Goal: Information Seeking & Learning: Learn about a topic

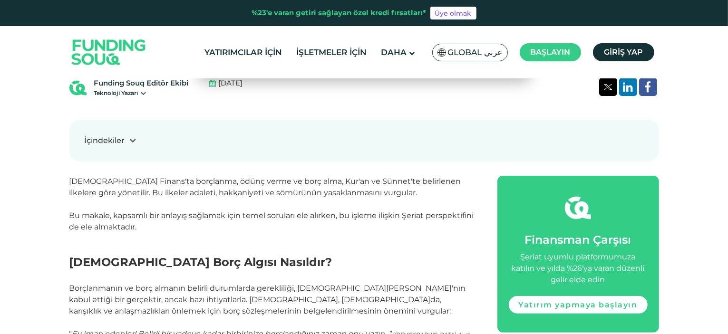
click at [724, 50] on header "%23'e varan getiri sağlayan özel kredi fırsatları* Üye olmak Yatırımcılar İçin …" at bounding box center [364, 39] width 728 height 78
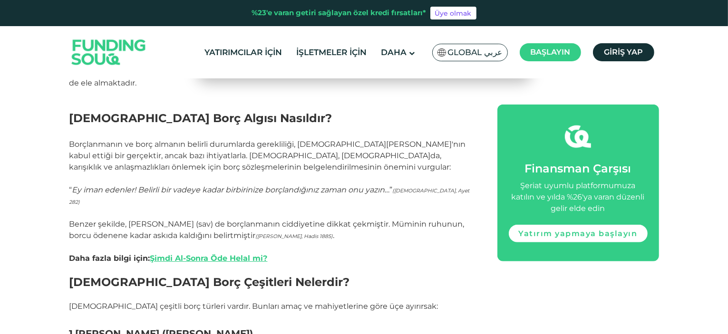
scroll to position [483, 0]
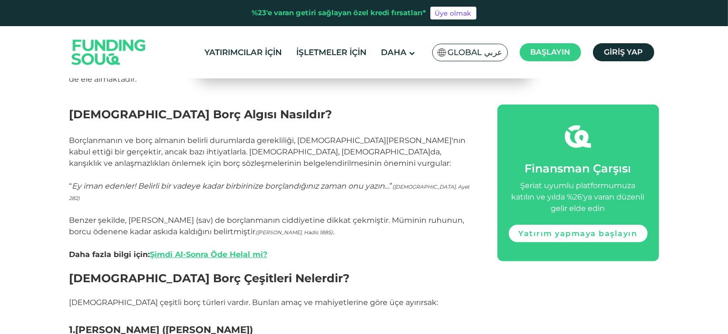
drag, startPoint x: 727, startPoint y: 60, endPoint x: 723, endPoint y: 77, distance: 17.1
click at [723, 77] on header "%23'e varan getiri sağlayan özel kredi fırsatları* Üye olmak Yatırımcılar İçin …" at bounding box center [364, 39] width 728 height 78
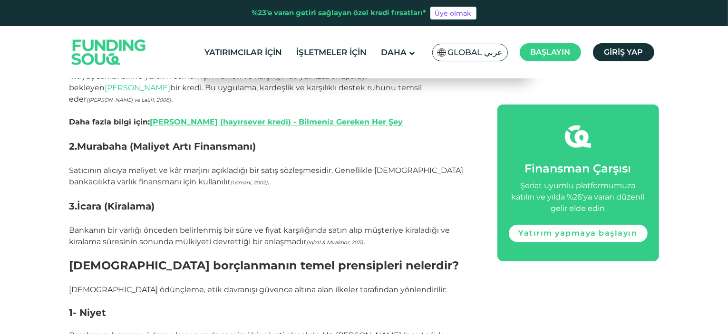
scroll to position [702, 0]
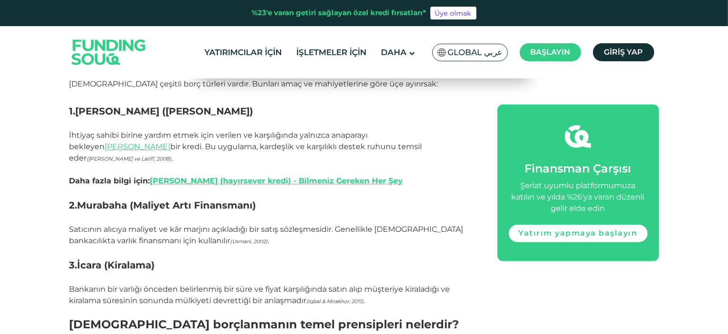
click at [353, 131] on font "İhtiyaç sahibi birine yardım etmek için verilen ve karşılığında yalnızca anapar…" at bounding box center [218, 141] width 299 height 20
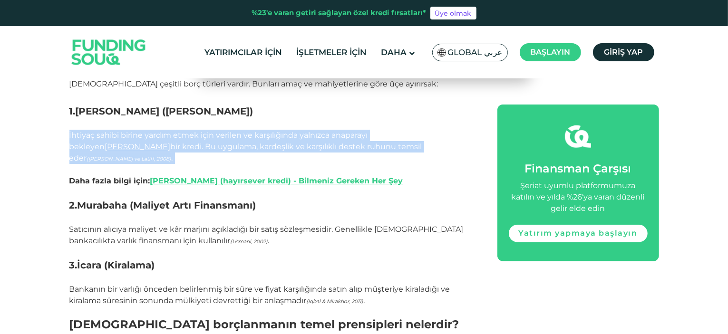
click at [353, 131] on font "İhtiyaç sahibi birine yardım etmek için verilen ve karşılığında yalnızca anapar…" at bounding box center [218, 141] width 299 height 20
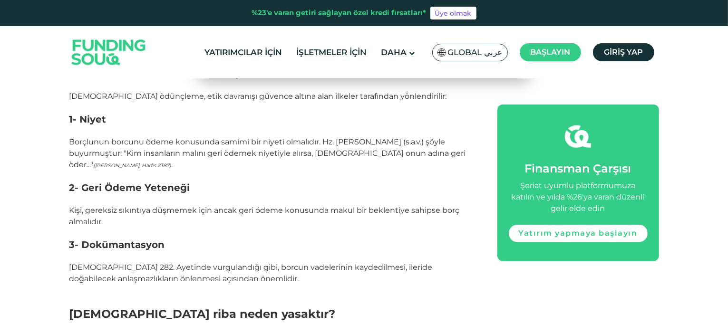
scroll to position [959, 0]
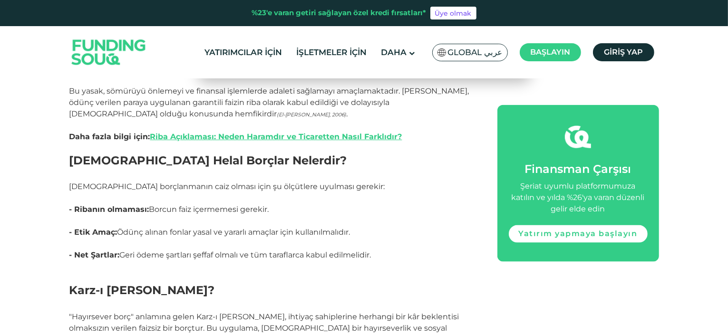
scroll to position [1272, 0]
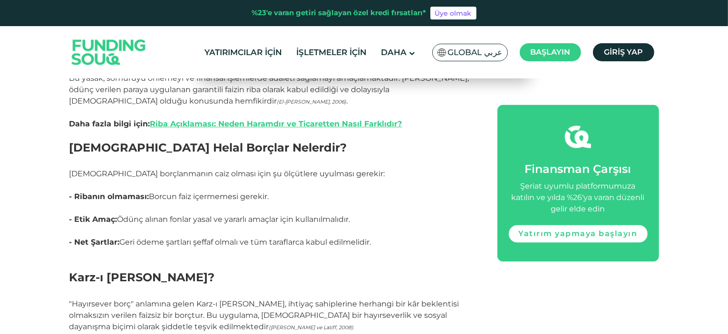
click at [724, 129] on div "Ev Blog Şeriat Uyumluluğu 1" at bounding box center [364, 338] width 728 height 3048
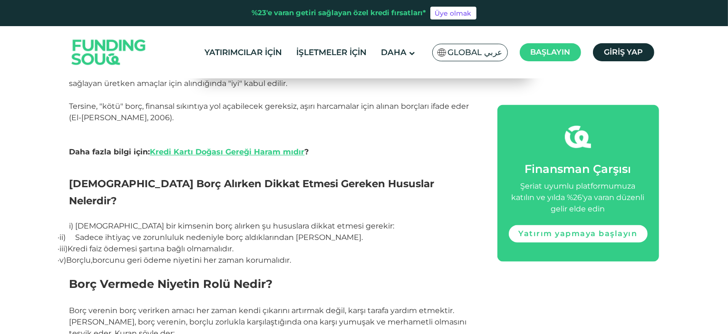
scroll to position [1610, 0]
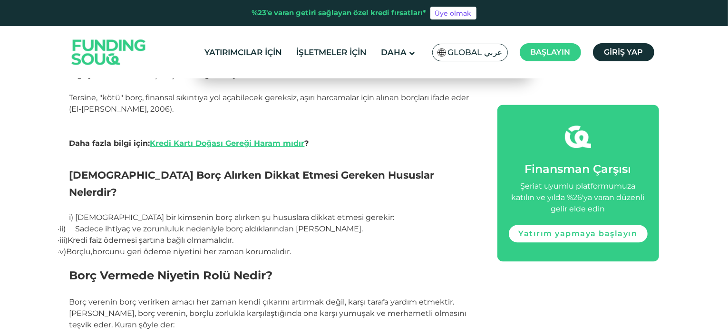
drag, startPoint x: 725, startPoint y: 158, endPoint x: 724, endPoint y: 166, distance: 7.7
click at [724, 166] on div "Ev Blog Şeriat Uyumluluğu 1" at bounding box center [364, 0] width 728 height 3048
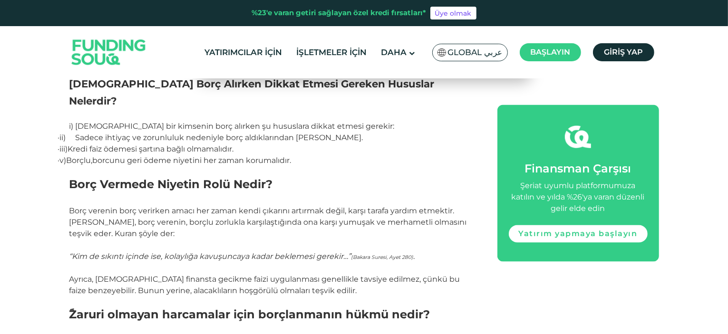
scroll to position [1705, 0]
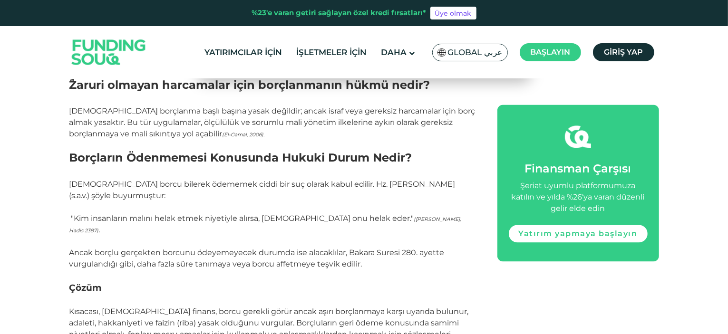
scroll to position [1935, 0]
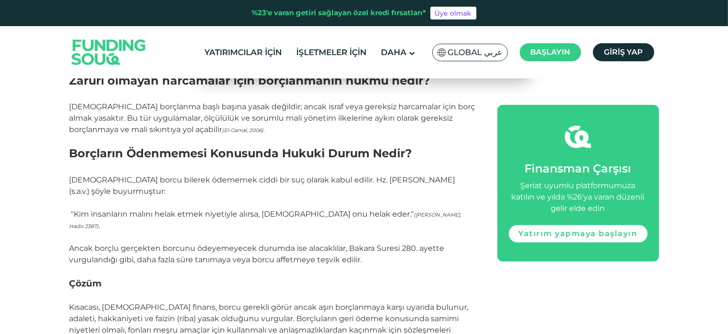
click at [274, 244] on font "Ancak borçlu gerçekten borcunu ödeyemeyecek durumda ise alacaklılar, Bakara Sur…" at bounding box center [256, 254] width 375 height 20
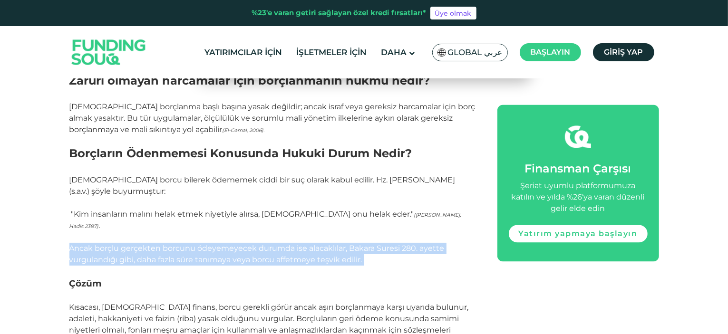
click at [274, 244] on font "Ancak borçlu gerçekten borcunu ödeyemeyecek durumda ise alacaklılar, Bakara Sur…" at bounding box center [256, 254] width 375 height 20
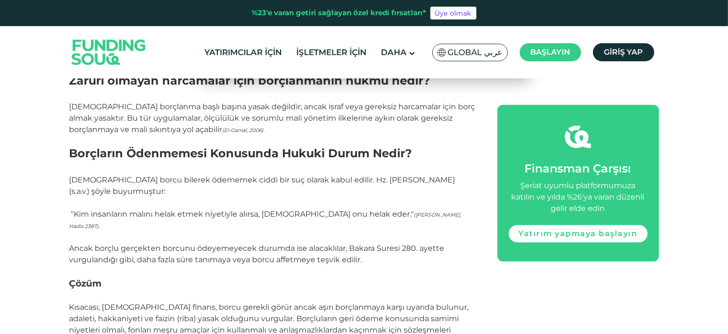
click at [274, 244] on font "Ancak borçlu gerçekten borcunu ödeyemeyecek durumda ise alacaklılar, Bakara Sur…" at bounding box center [256, 254] width 375 height 20
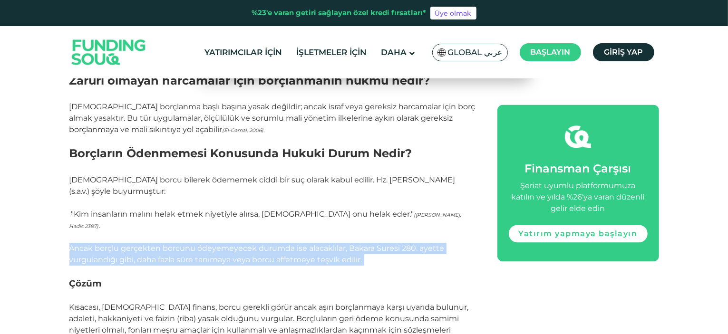
click at [274, 244] on font "Ancak borçlu gerçekten borcunu ödeyemeyecek durumda ise alacaklılar, Bakara Sur…" at bounding box center [256, 254] width 375 height 20
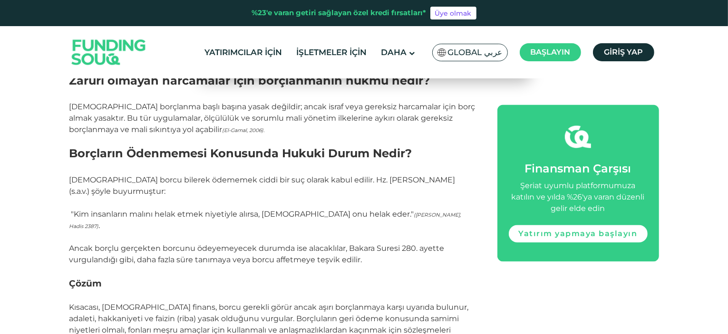
click at [274, 244] on font "Ancak borçlu gerçekten borcunu ödeyemeyecek durumda ise alacaklılar, Bakara Sur…" at bounding box center [256, 254] width 375 height 20
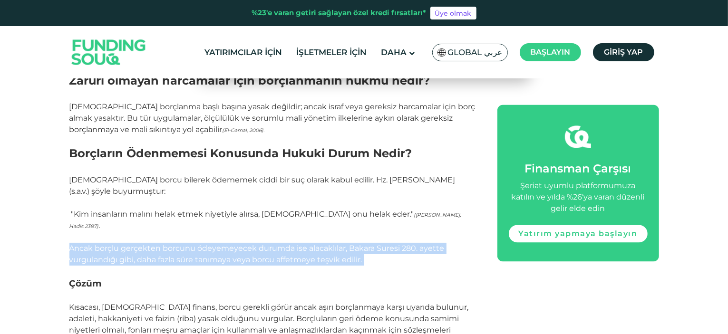
click at [274, 244] on font "Ancak borçlu gerçekten borcunu ödeyemeyecek durumda ise alacaklılar, Bakara Sur…" at bounding box center [256, 254] width 375 height 20
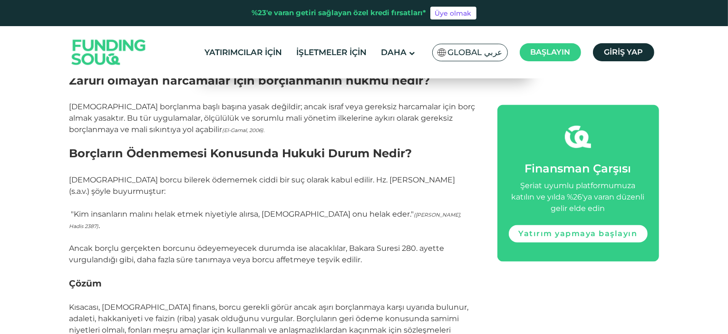
click at [244, 303] on font "Kısacası, [DEMOGRAPHIC_DATA] finans, borcu gerekli görür ancak aşırı borçlanmay…" at bounding box center [269, 324] width 400 height 43
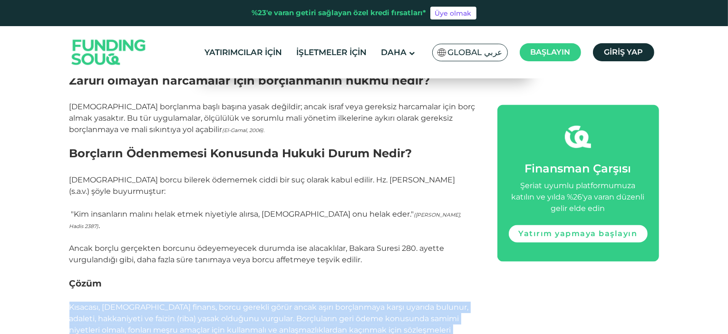
click at [244, 303] on font "Kısacası, [DEMOGRAPHIC_DATA] finans, borcu gerekli görür ancak aşırı borçlanmay…" at bounding box center [269, 324] width 400 height 43
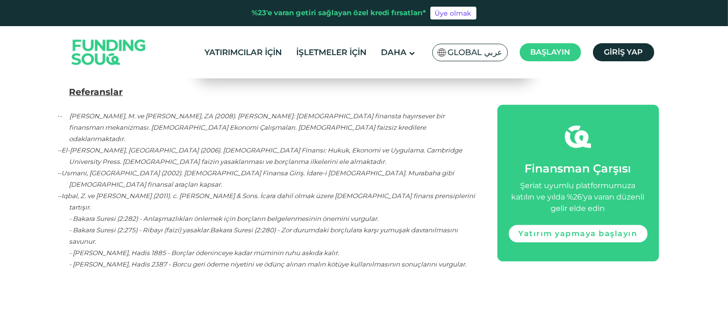
scroll to position [2039, 0]
